Goal: Find specific page/section: Find specific page/section

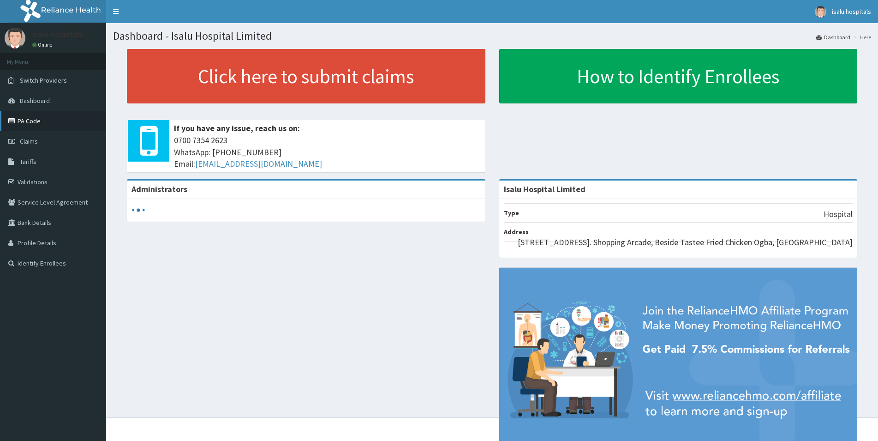
drag, startPoint x: 0, startPoint y: 0, endPoint x: 34, endPoint y: 122, distance: 126.8
click at [34, 122] on link "PA Code" at bounding box center [53, 121] width 106 height 20
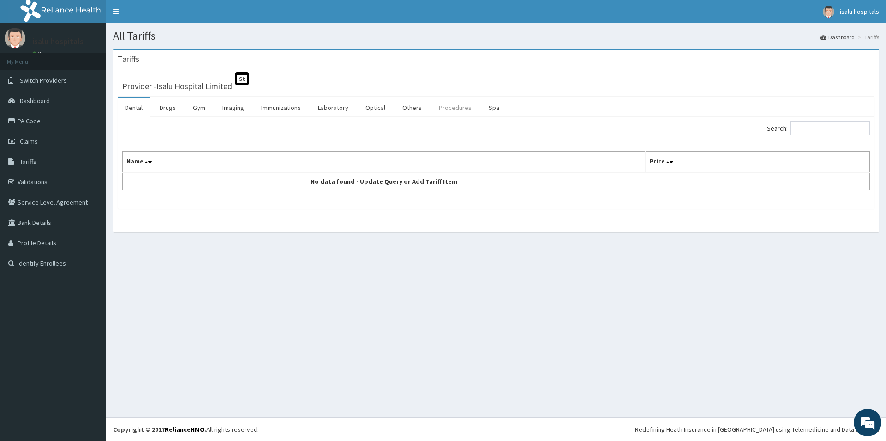
click at [456, 109] on link "Procedures" at bounding box center [455, 107] width 48 height 19
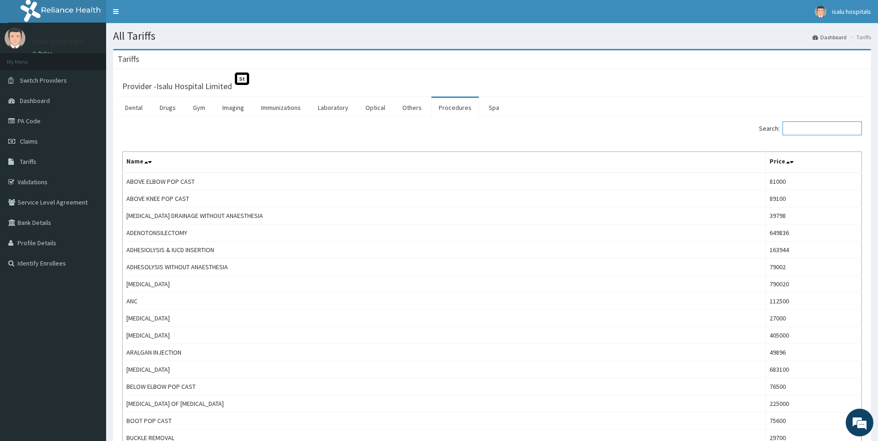
click at [806, 131] on input "Search:" at bounding box center [821, 128] width 79 height 14
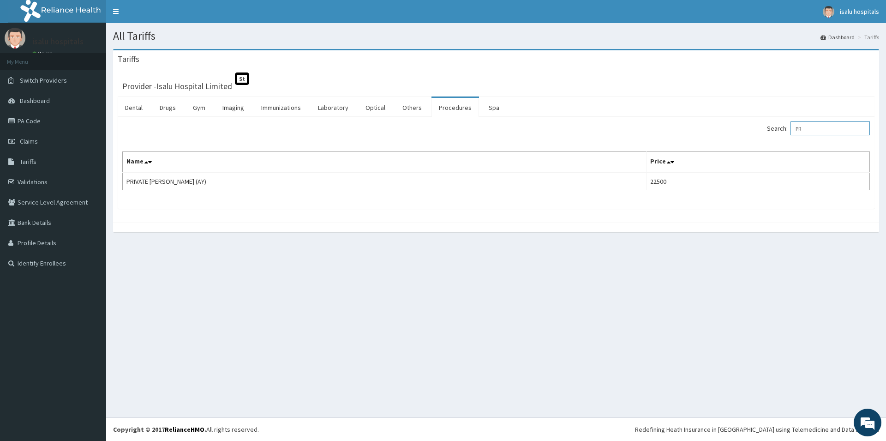
type input "P"
type input "FEED"
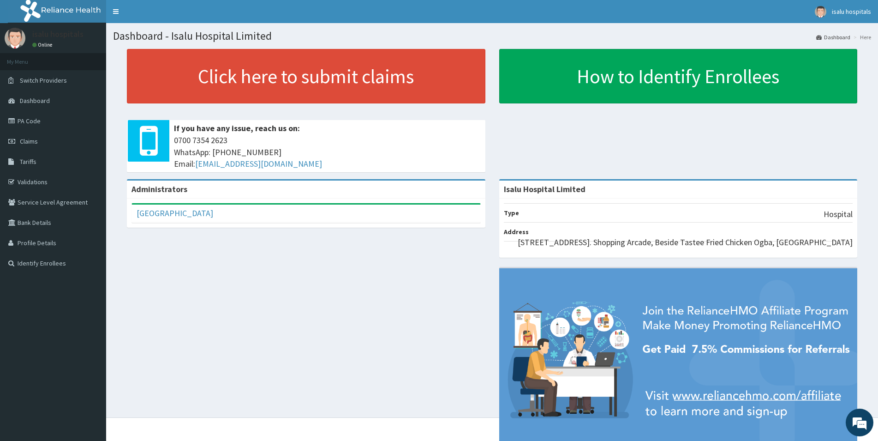
click at [29, 122] on link "PA Code" at bounding box center [53, 121] width 106 height 20
